Goal: Find specific page/section: Find specific page/section

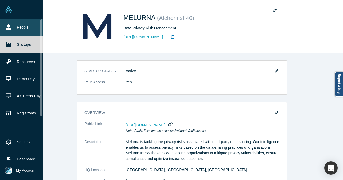
scroll to position [359, 0]
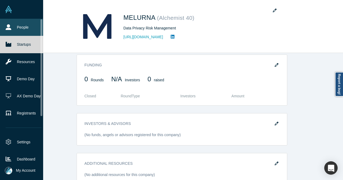
drag, startPoint x: 21, startPoint y: 29, endPoint x: 25, endPoint y: 30, distance: 4.0
click at [21, 29] on link "People" at bounding box center [23, 27] width 47 height 17
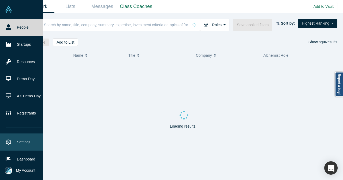
drag, startPoint x: 13, startPoint y: 139, endPoint x: 142, endPoint y: 133, distance: 129.4
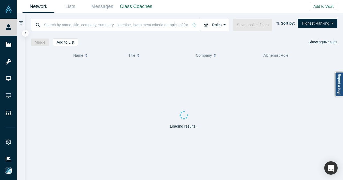
click at [13, 139] on link "Settings" at bounding box center [10, 142] width 21 height 17
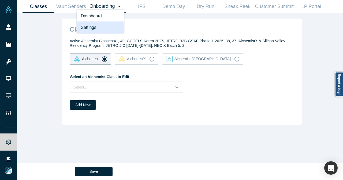
click at [98, 27] on link "Settings" at bounding box center [100, 28] width 47 height 12
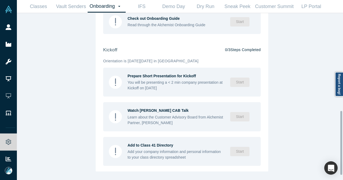
scroll to position [274, 0]
click at [208, 141] on div "Add to Class 41 Directory Add your company information and personal information…" at bounding box center [182, 151] width 158 height 29
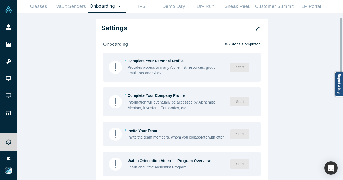
scroll to position [6, 0]
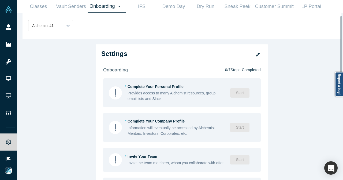
click at [257, 56] on icon "button" at bounding box center [258, 55] width 4 height 4
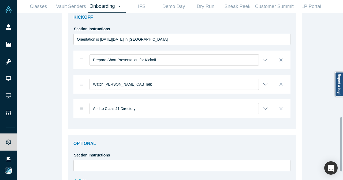
scroll to position [328, 0]
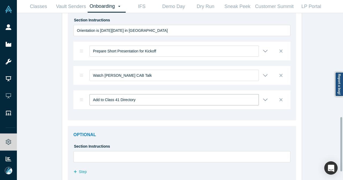
click at [119, 99] on input "Add to Class 41 Directory" at bounding box center [174, 99] width 169 height 11
click at [263, 101] on button "button" at bounding box center [265, 99] width 5 height 5
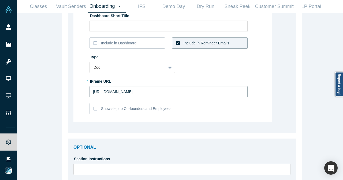
scroll to position [0, 36]
drag, startPoint x: 92, startPoint y: 91, endPoint x: 272, endPoint y: 93, distance: 180.5
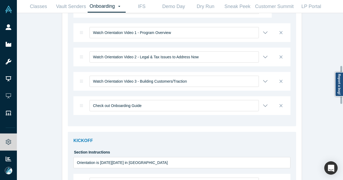
scroll to position [194, 0]
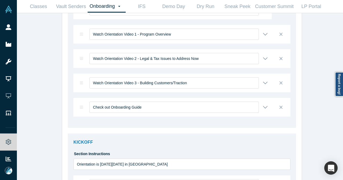
click at [263, 106] on button "button" at bounding box center [265, 107] width 5 height 5
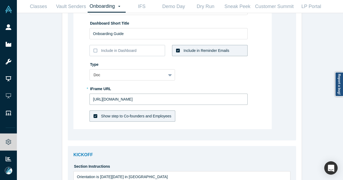
scroll to position [0, 25]
drag, startPoint x: 91, startPoint y: 99, endPoint x: 273, endPoint y: 104, distance: 181.6
click at [273, 104] on div "Check out Onboarding Guide Required to unlock Vault Subtitle Read through the A…" at bounding box center [181, 7] width 217 height 246
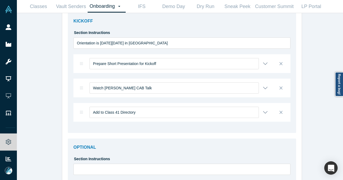
click at [263, 111] on button "button" at bounding box center [265, 112] width 5 height 5
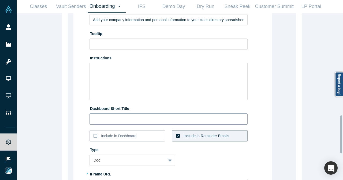
scroll to position [503, 0]
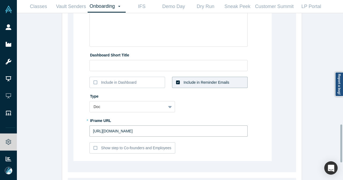
click at [200, 131] on input "[URL][DOMAIN_NAME]" at bounding box center [169, 131] width 158 height 11
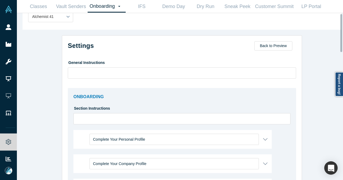
scroll to position [80, 0]
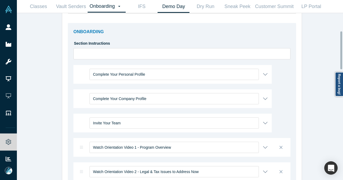
click at [167, 3] on link "Demo Day" at bounding box center [174, 6] width 32 height 13
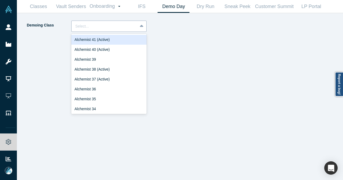
click at [125, 26] on div at bounding box center [104, 26] width 58 height 7
click at [45, 39] on div "Demoing Class 24 results available. Use Up and Down to choose options, press En…" at bounding box center [103, 101] width 154 height 160
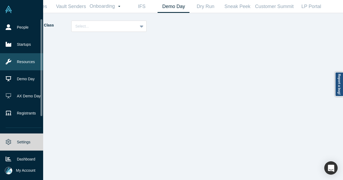
click at [10, 55] on link "Resources" at bounding box center [23, 61] width 47 height 17
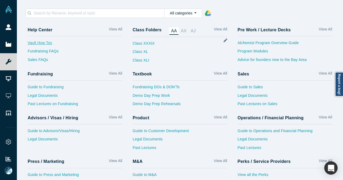
click at [45, 45] on link "Vault How Tos" at bounding box center [75, 44] width 95 height 9
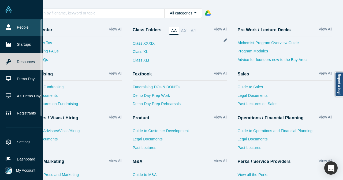
click at [13, 31] on link "People" at bounding box center [23, 27] width 47 height 17
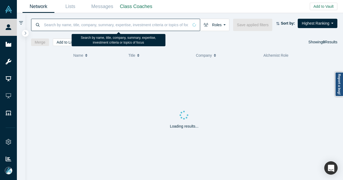
click at [75, 30] on input at bounding box center [115, 25] width 145 height 13
paste input "[PERSON_NAME]"
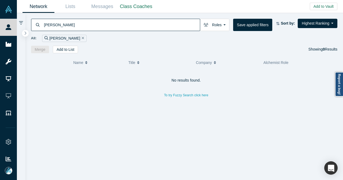
type input "[PERSON_NAME]"
